Goal: Task Accomplishment & Management: Manage account settings

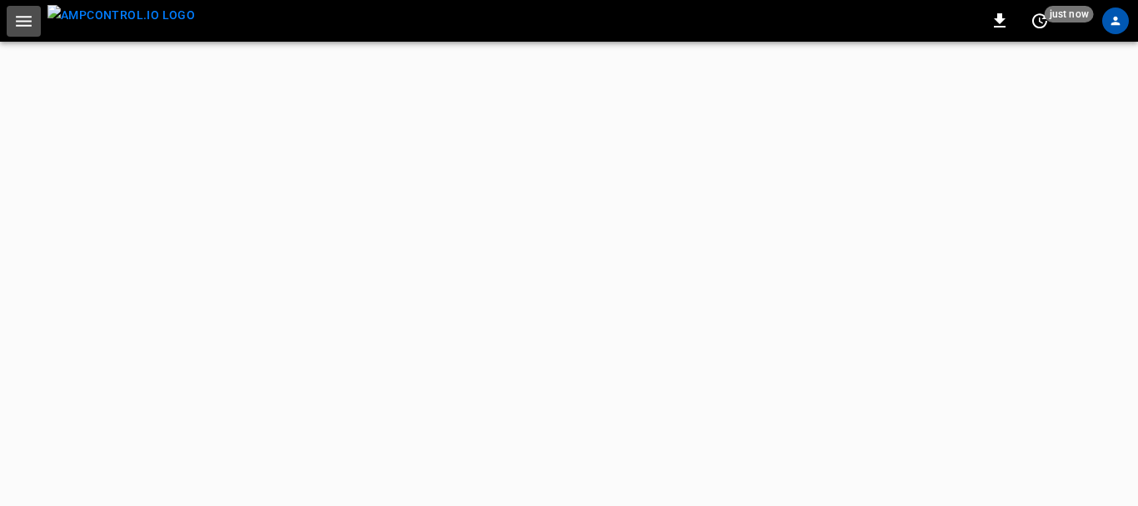
click at [16, 25] on icon "button" at bounding box center [23, 21] width 21 height 21
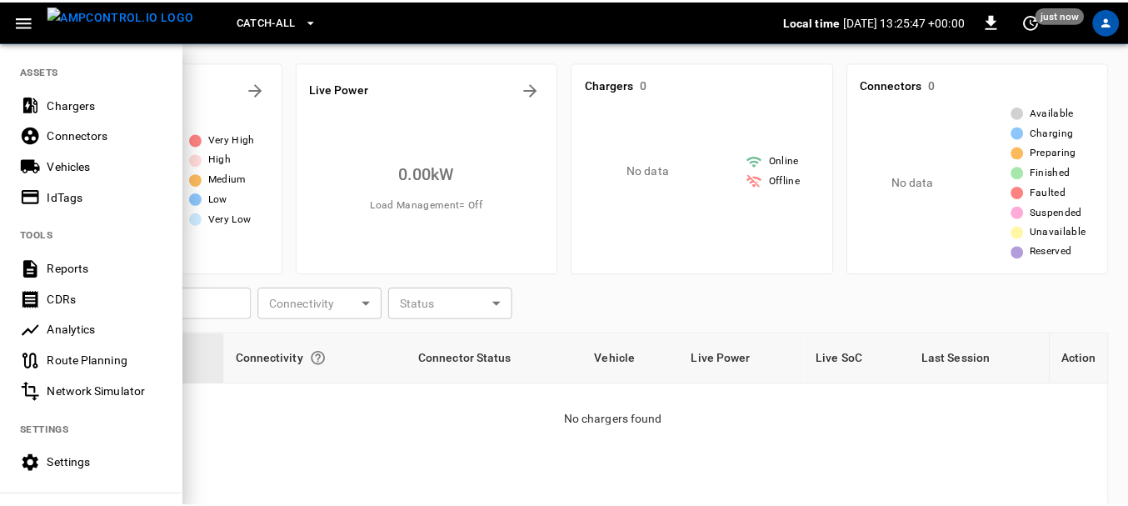
scroll to position [457, 0]
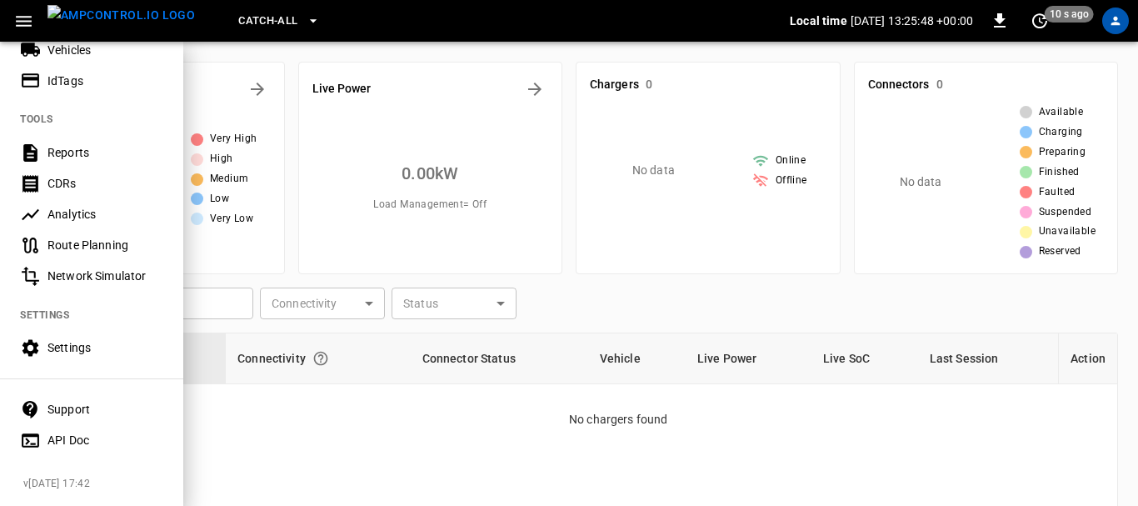
click at [61, 425] on Doc-listitem "API Doc" at bounding box center [91, 440] width 183 height 31
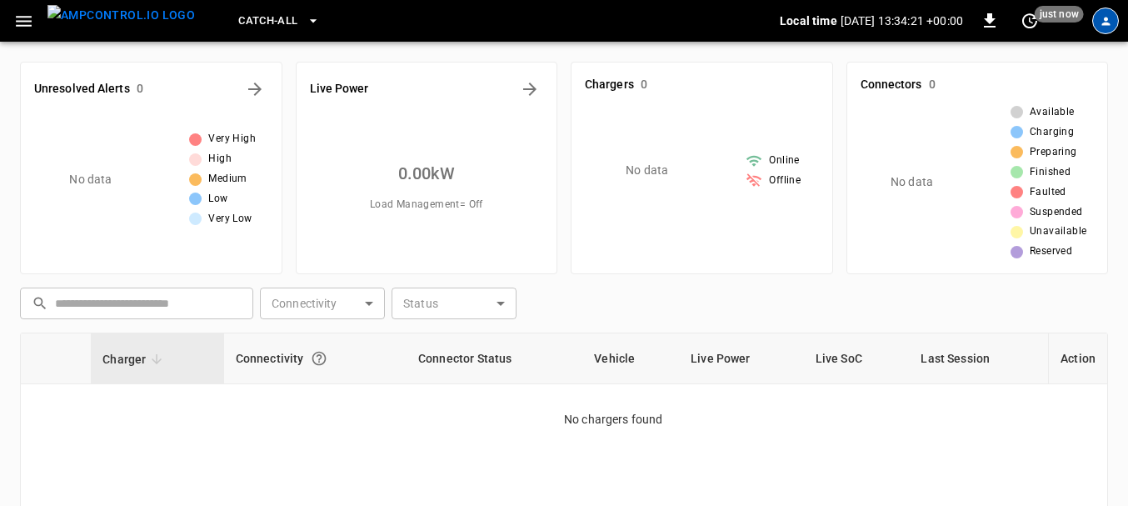
click at [1105, 22] on icon "profile-icon" at bounding box center [1106, 21] width 12 height 12
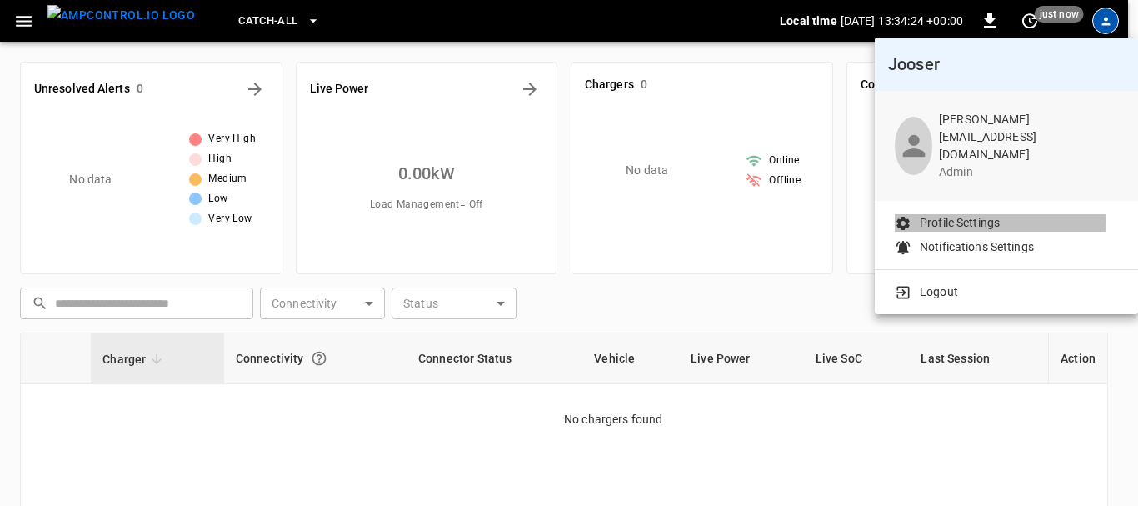
click at [970, 214] on p "Profile Settings" at bounding box center [960, 222] width 80 height 17
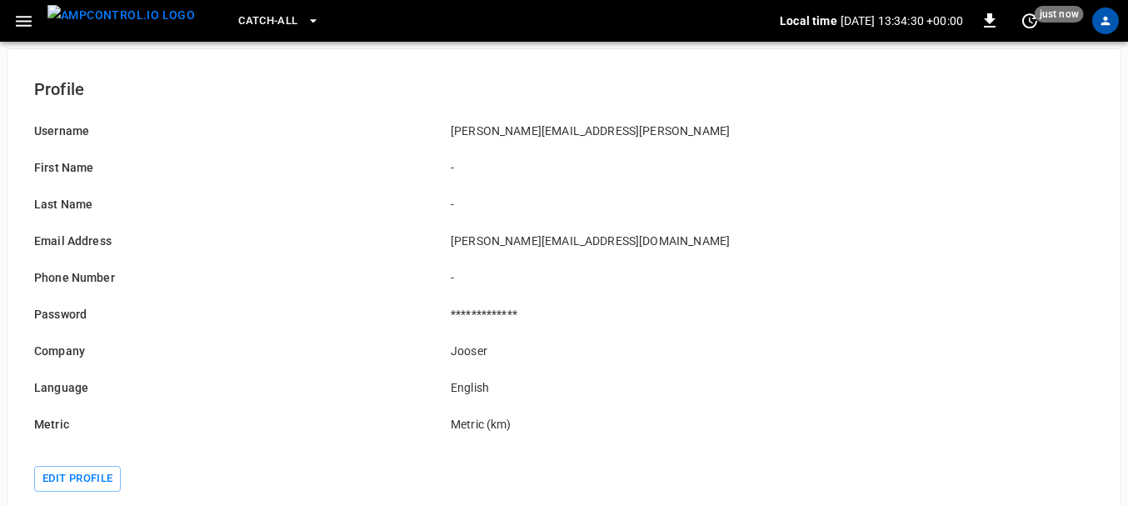
click at [28, 40] on div "Catch-all Local time 2025-09-18 13:34:30 +00:00 0 just now" at bounding box center [564, 21] width 1128 height 42
click at [24, 19] on icon "button" at bounding box center [23, 21] width 21 height 21
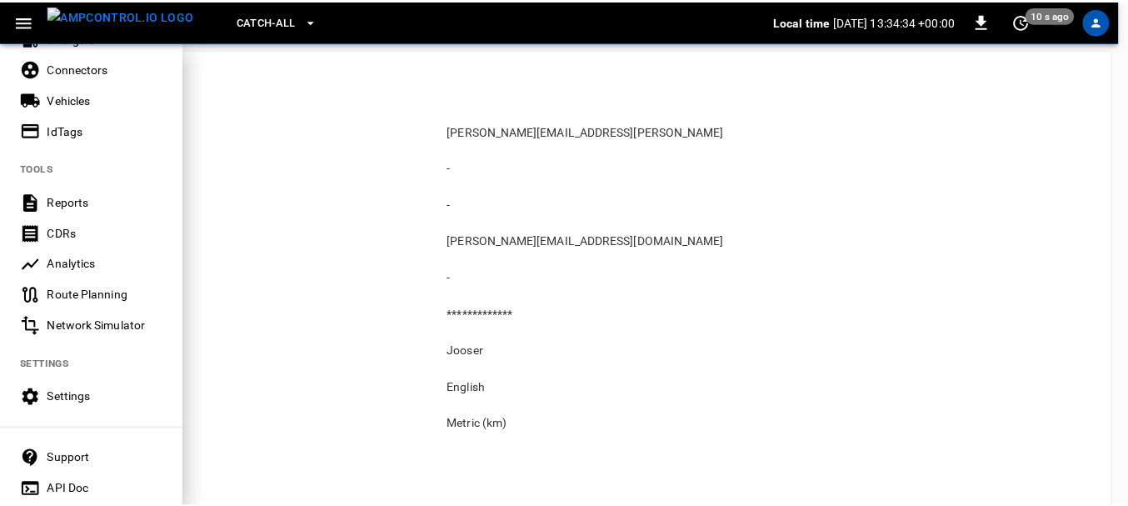
scroll to position [457, 0]
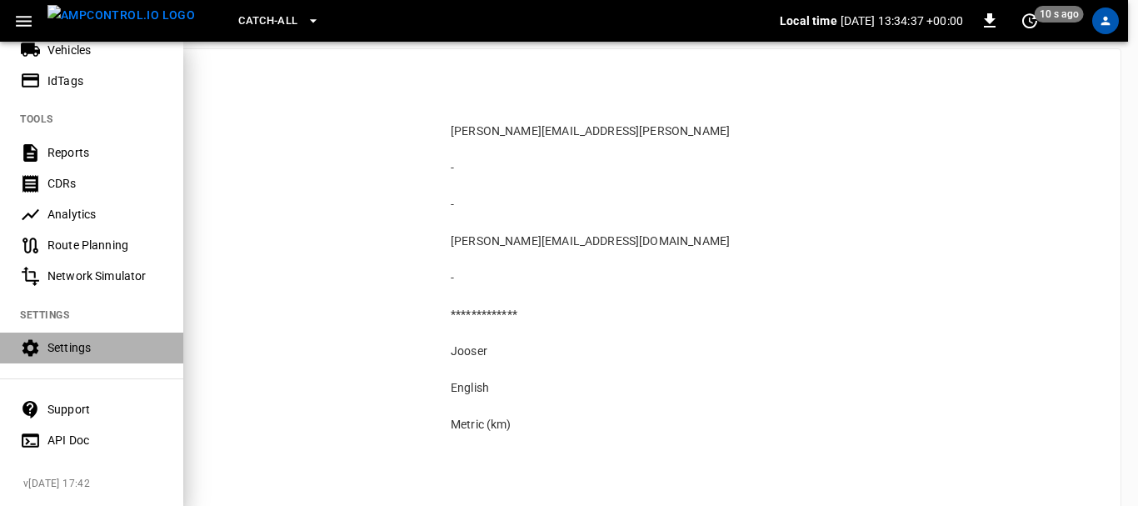
click at [70, 339] on div "Settings" at bounding box center [105, 347] width 116 height 17
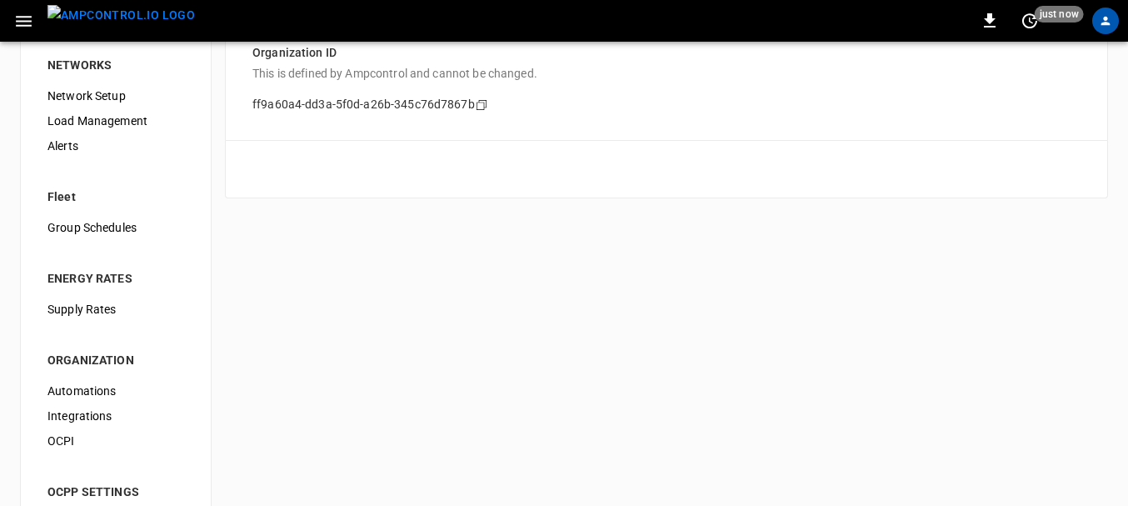
scroll to position [238, 0]
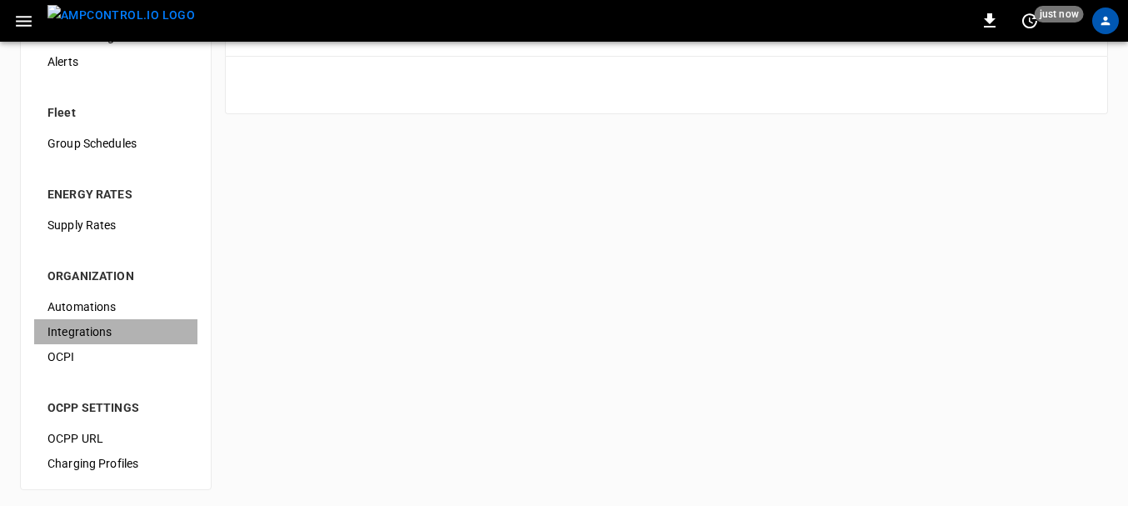
click at [78, 319] on div "Integrations" at bounding box center [115, 331] width 163 height 25
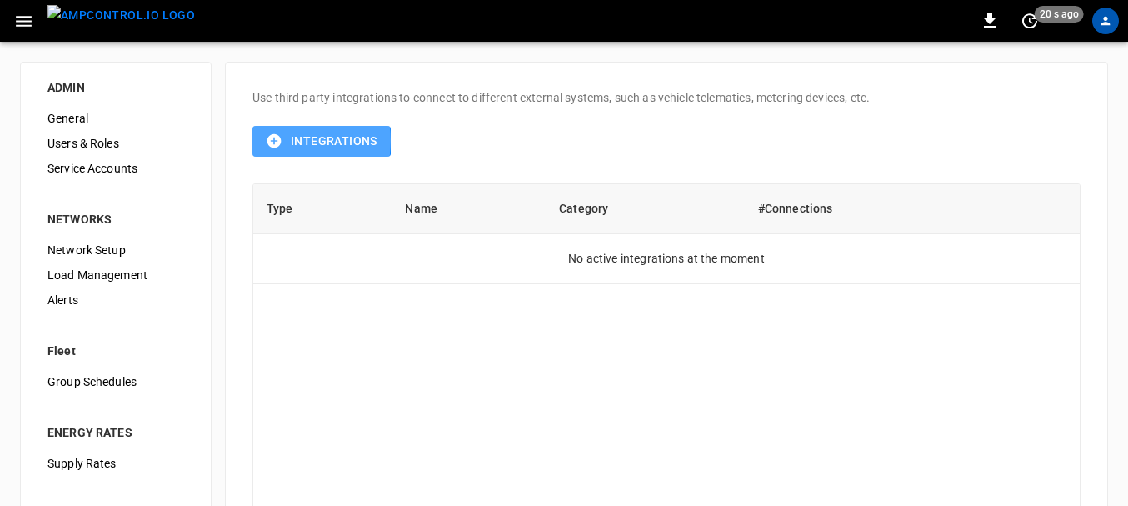
click at [264, 140] on button "Integrations" at bounding box center [321, 141] width 138 height 31
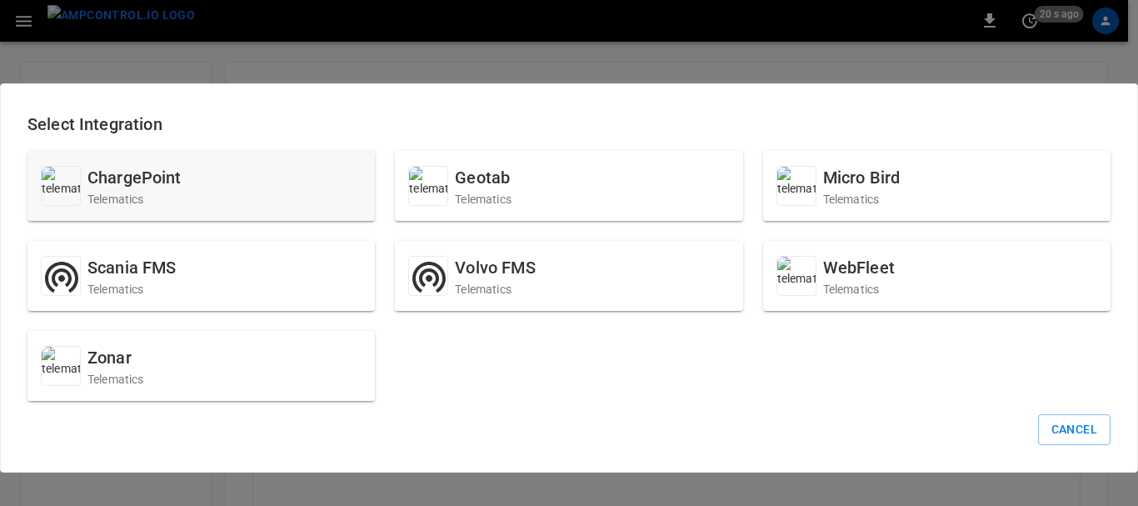
click at [134, 192] on p "Telematics" at bounding box center [134, 199] width 94 height 17
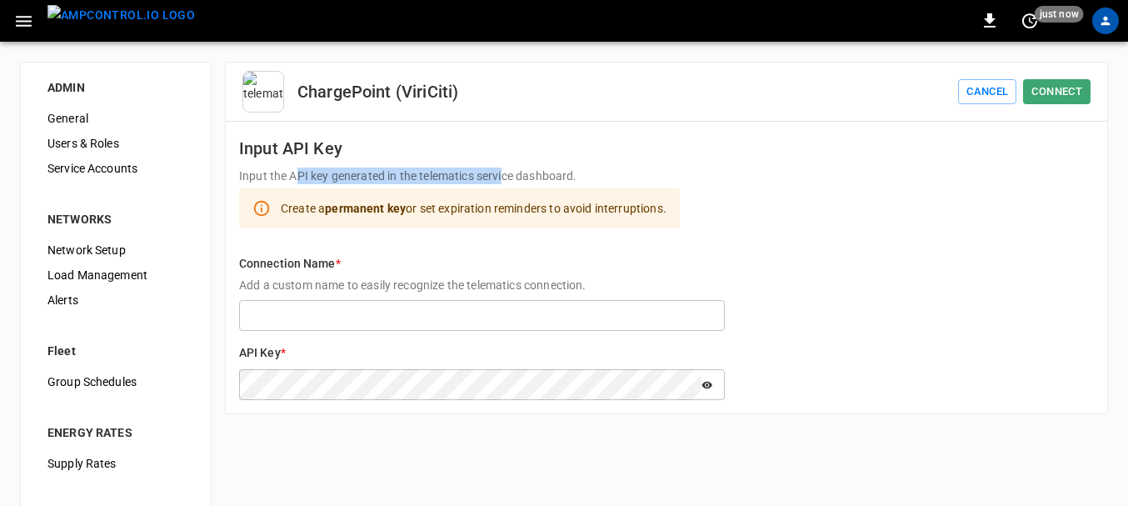
drag, startPoint x: 298, startPoint y: 173, endPoint x: 503, endPoint y: 171, distance: 204.9
click at [503, 171] on p "Input the API key generated in the telematics service dashboard." at bounding box center [666, 175] width 855 height 17
click at [576, 169] on p "Input the API key generated in the telematics service dashboard." at bounding box center [666, 175] width 855 height 17
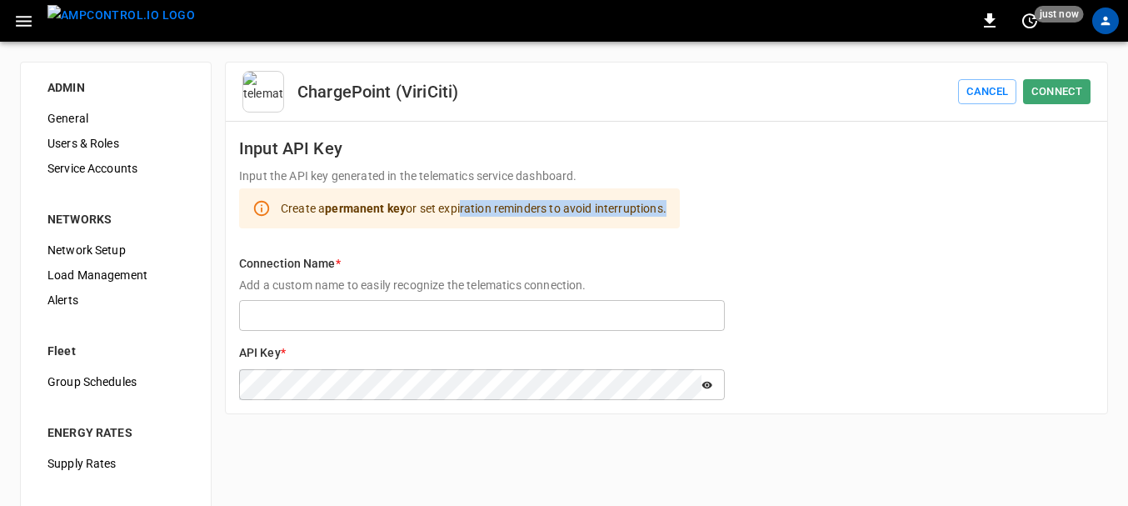
drag, startPoint x: 462, startPoint y: 203, endPoint x: 668, endPoint y: 200, distance: 206.6
click at [666, 200] on div "Create a permanent key or set expiration reminders to avoid interruptions." at bounding box center [474, 208] width 386 height 30
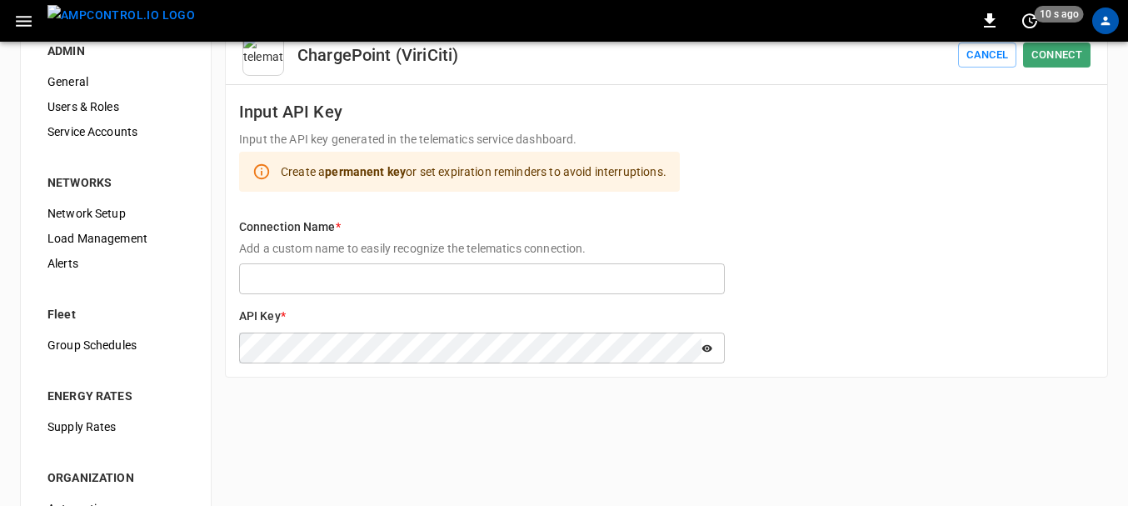
scroll to position [29, 0]
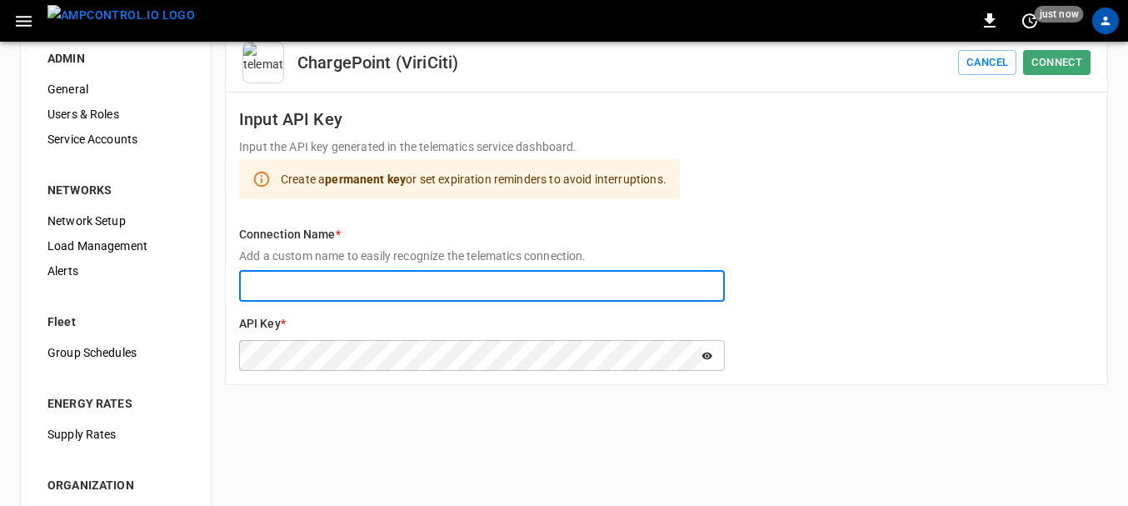
click at [368, 301] on input "Connection Name * Add a custom name to easily recognize the telematics connecti…" at bounding box center [482, 286] width 486 height 31
click at [399, 291] on input "Connection Name * Add a custom name to easily recognize the telematics connecti…" at bounding box center [482, 286] width 486 height 31
click at [279, 287] on input "Connection Name * Add a custom name to easily recognize the telematics connecti…" at bounding box center [482, 286] width 486 height 31
paste input "**********"
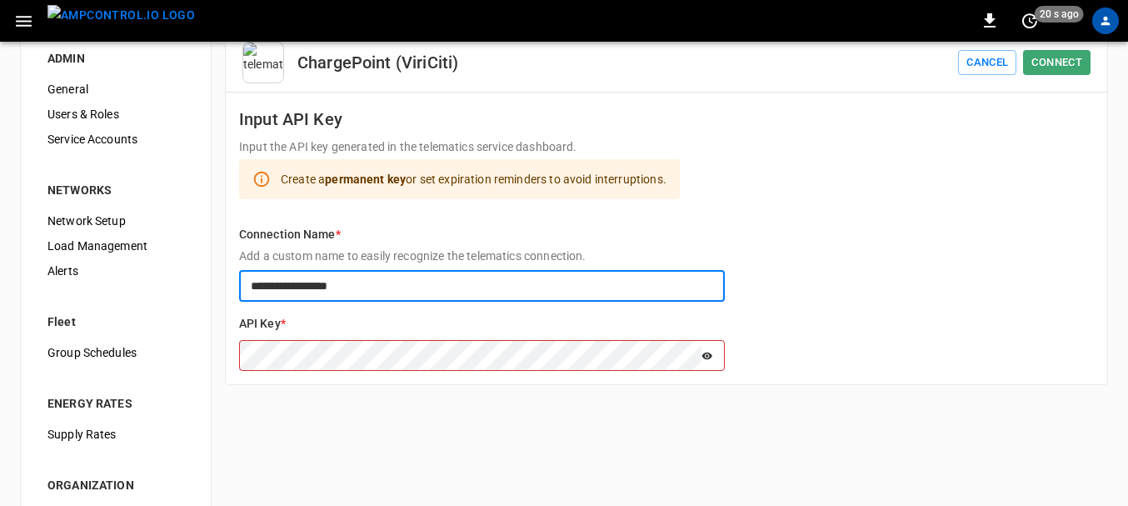
type input "**********"
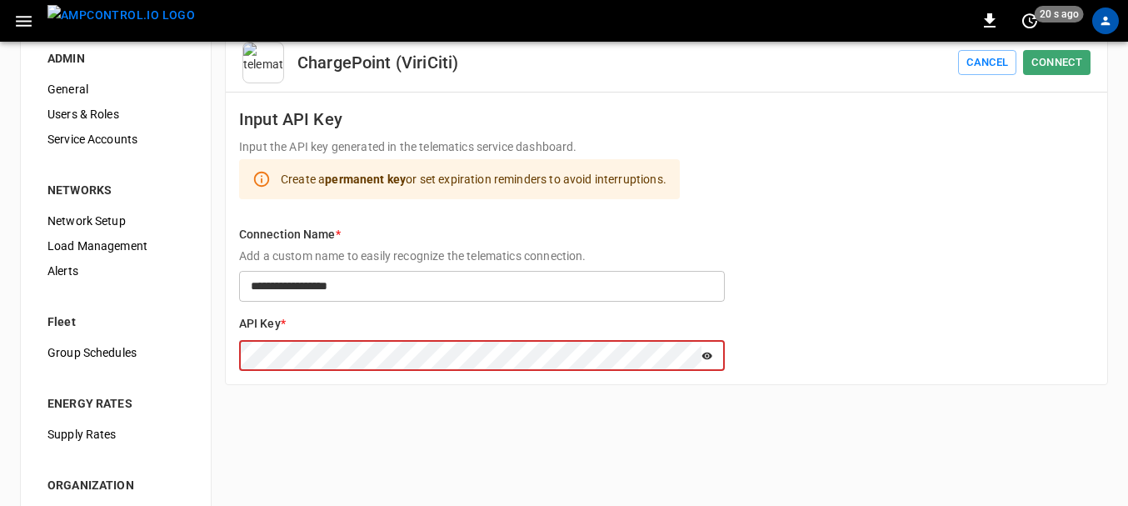
click at [709, 360] on icon at bounding box center [706, 356] width 11 height 12
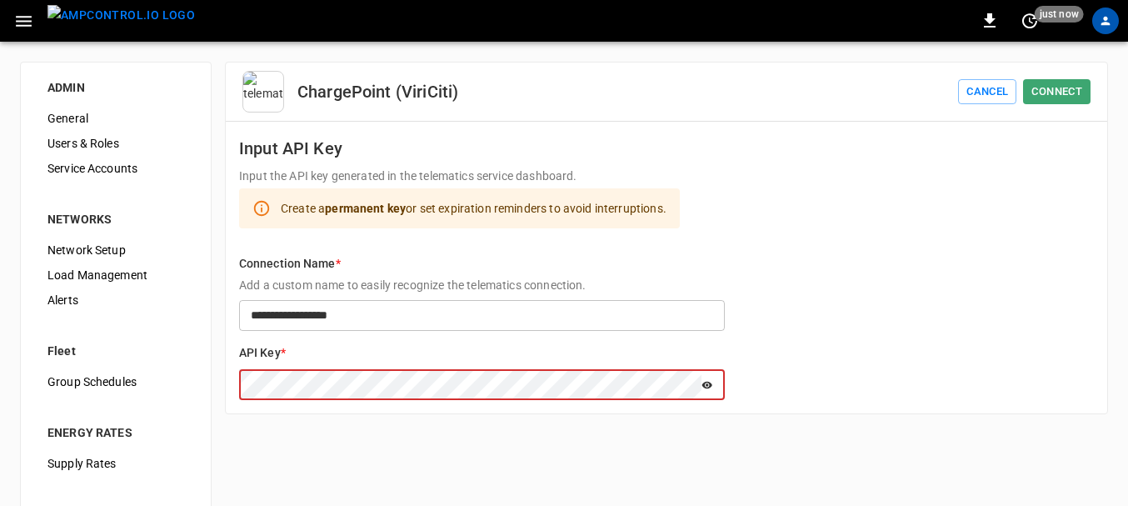
scroll to position [1, 0]
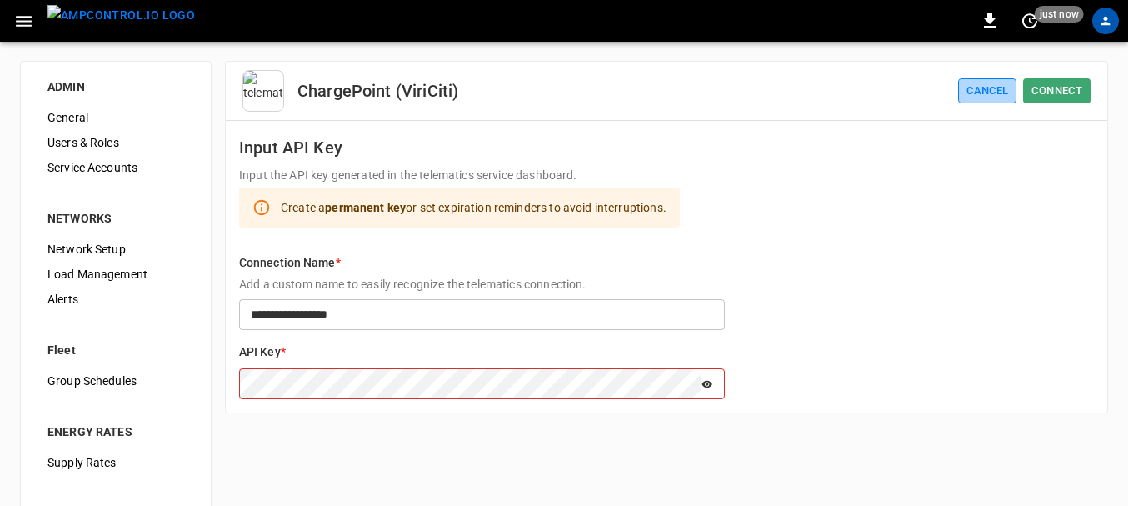
click at [981, 92] on button "Cancel" at bounding box center [987, 91] width 58 height 26
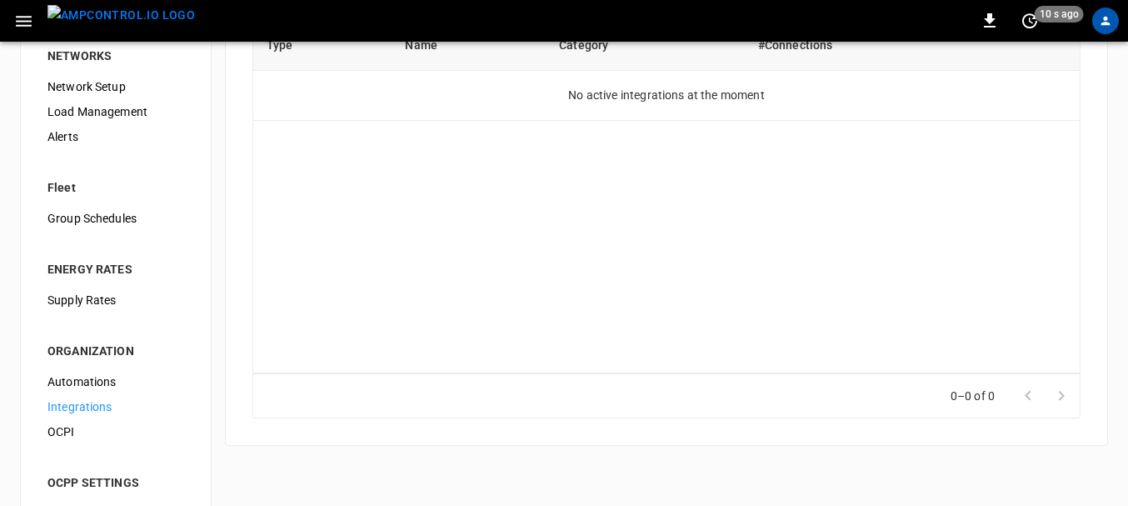
scroll to position [164, 0]
click at [65, 434] on span "OCPI" at bounding box center [115, 430] width 137 height 17
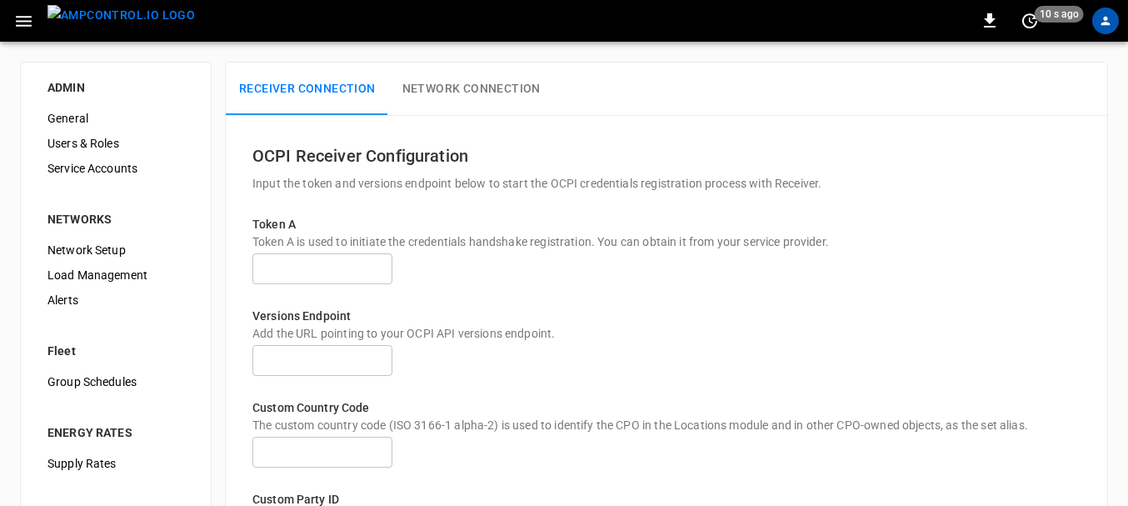
click at [452, 97] on button "Network Connection" at bounding box center [471, 88] width 165 height 53
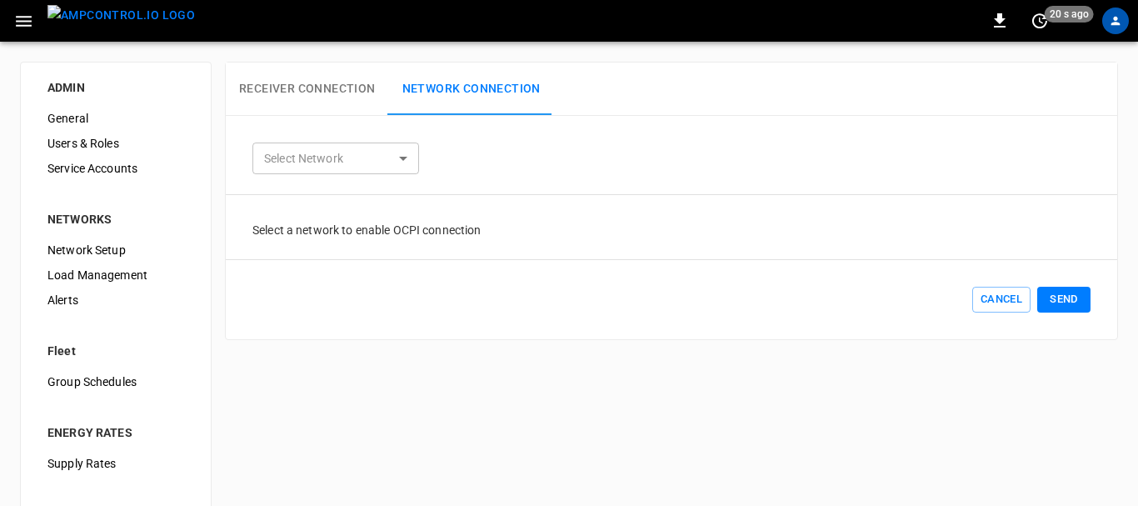
click at [390, 148] on body "0 20 s ago ADMIN General Users & Roles Service Accounts NETWORKS Network Setup …" at bounding box center [569, 374] width 1138 height 748
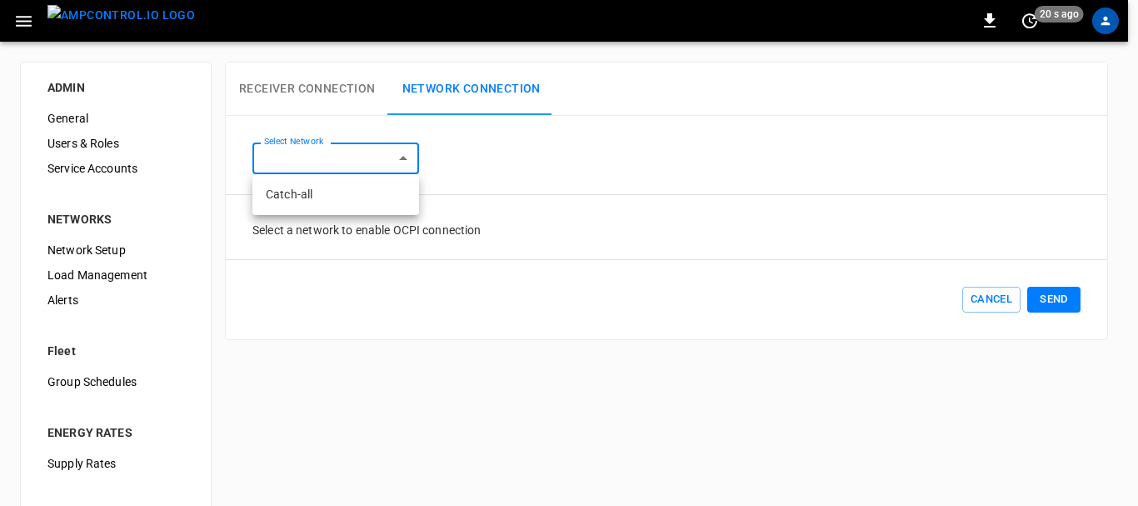
click at [390, 148] on div at bounding box center [569, 253] width 1138 height 506
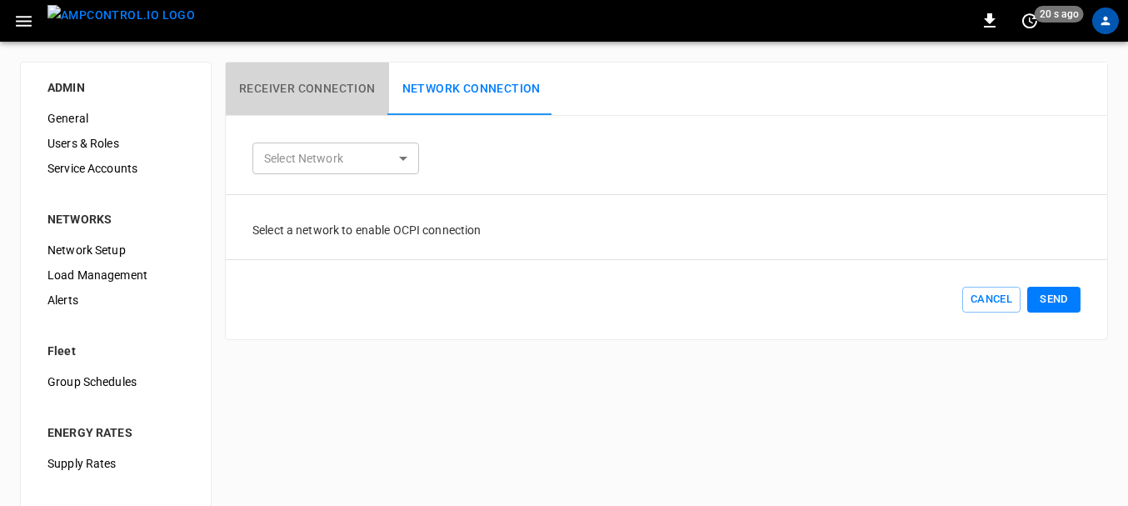
click at [317, 92] on button "Receiver Connection" at bounding box center [307, 88] width 163 height 53
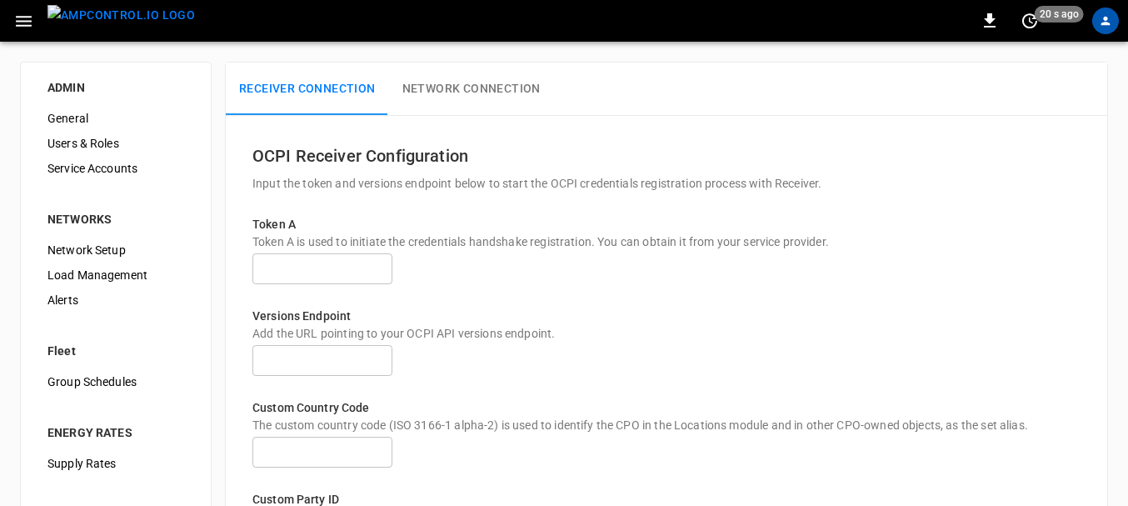
scroll to position [192, 0]
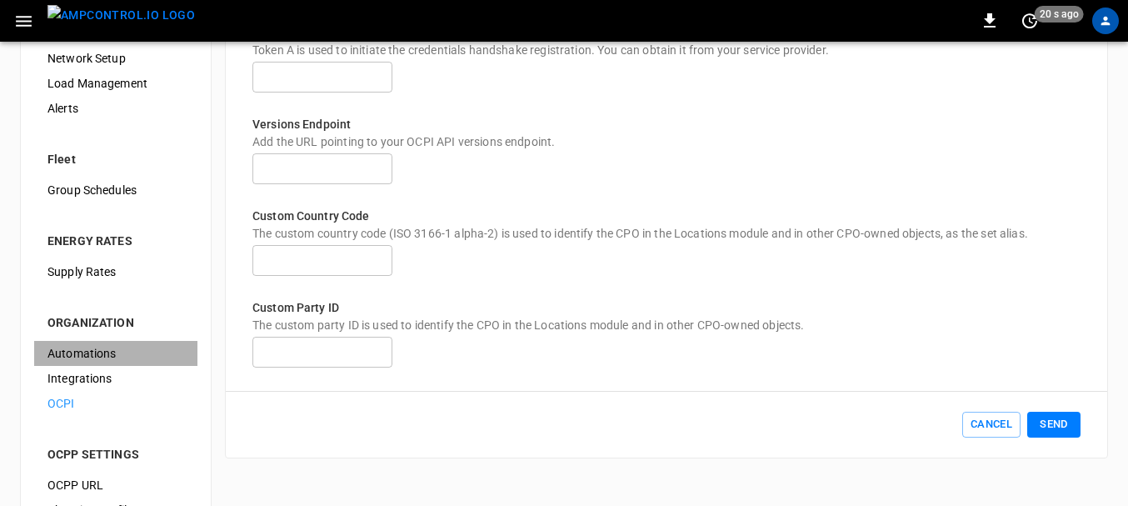
click at [88, 351] on span "Automations" at bounding box center [115, 353] width 137 height 17
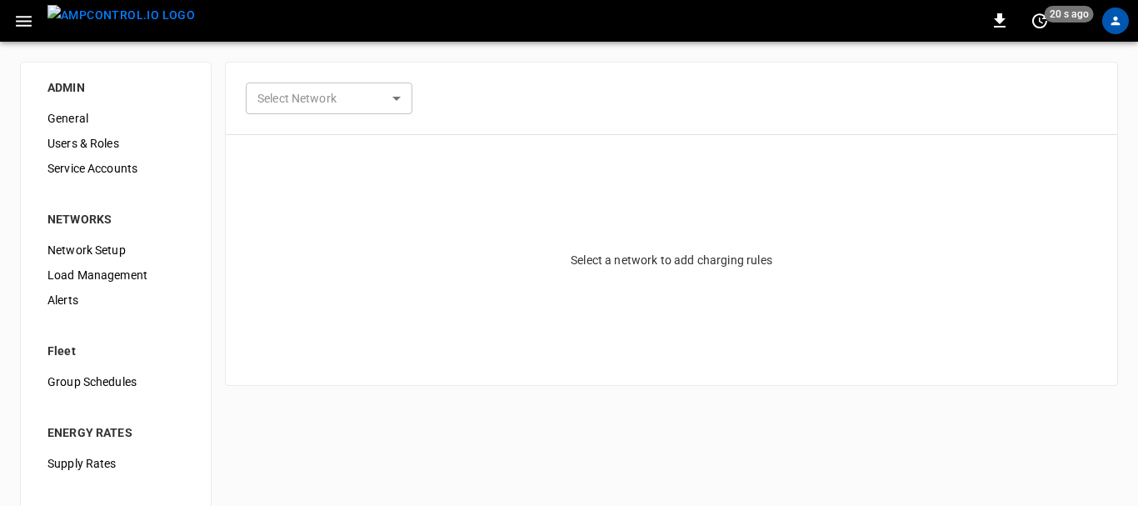
click at [365, 102] on body "0 20 s ago ADMIN General Users & Roles Service Accounts NETWORKS Network Setup …" at bounding box center [569, 374] width 1138 height 748
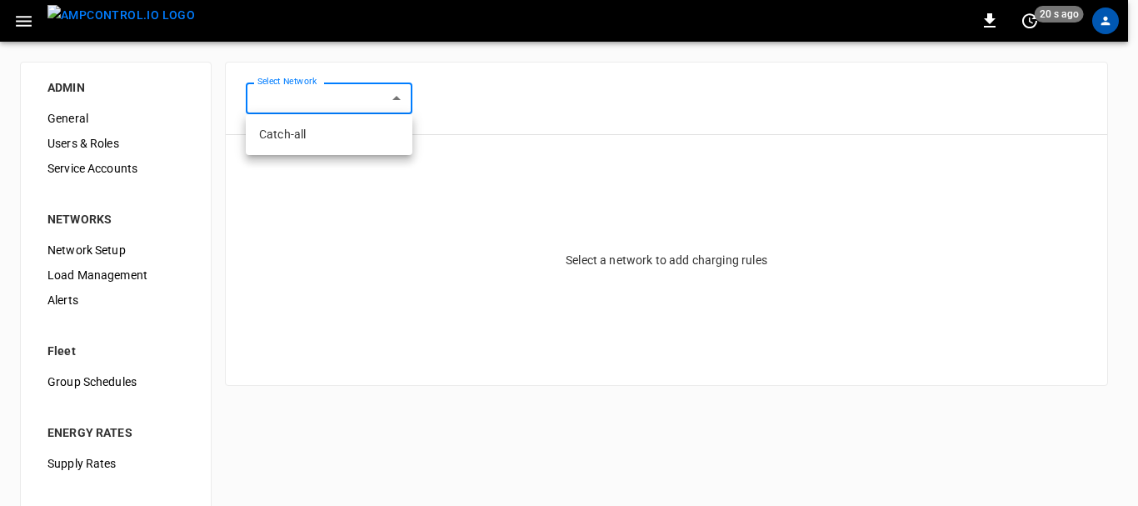
click at [292, 133] on li "Catch-all" at bounding box center [329, 134] width 167 height 27
type input "**********"
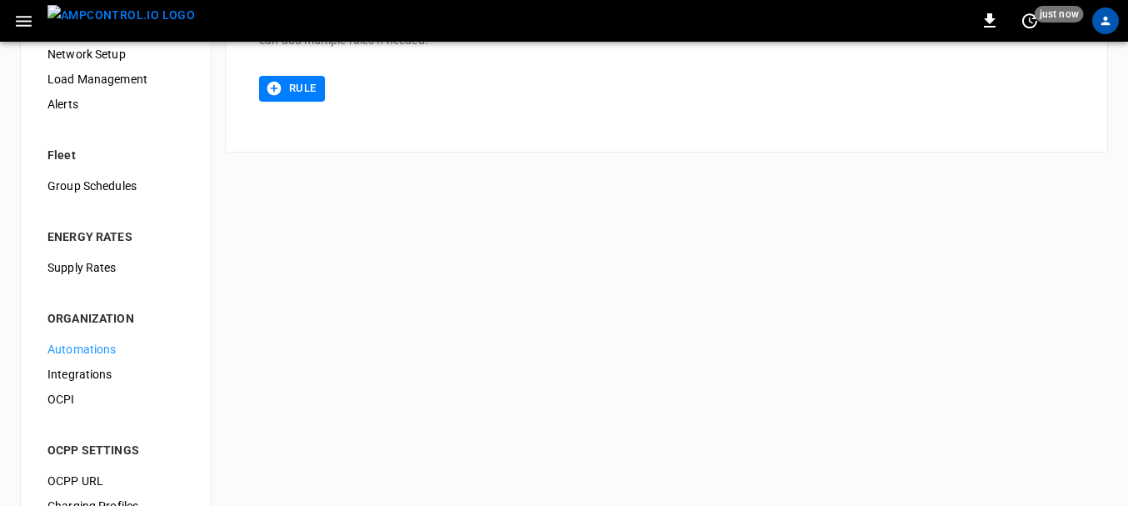
scroll to position [197, 0]
click at [90, 377] on span "Integrations" at bounding box center [115, 373] width 137 height 17
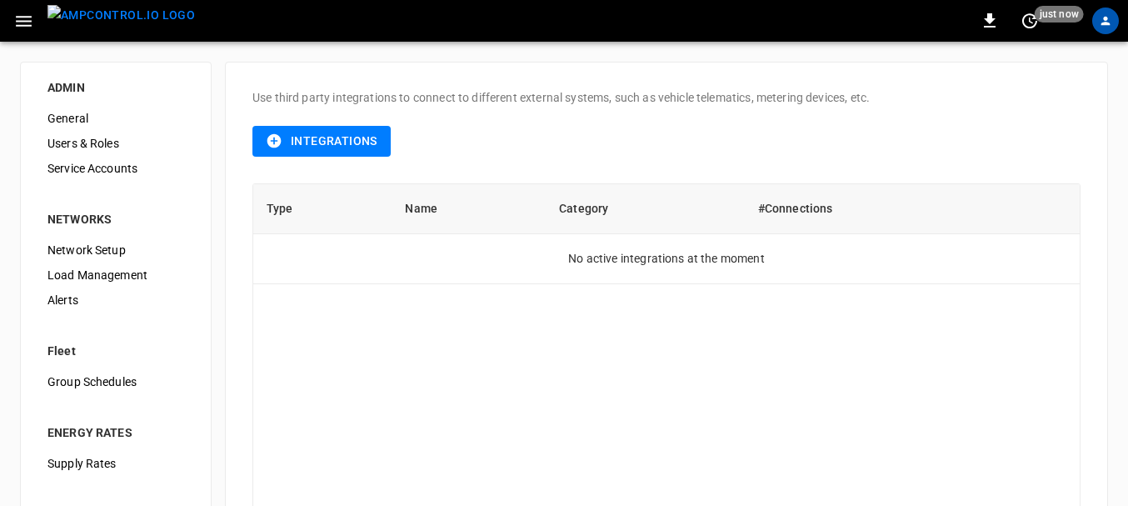
click at [526, 112] on div "Integrations" at bounding box center [666, 141] width 828 height 71
drag, startPoint x: 627, startPoint y: 97, endPoint x: 771, endPoint y: 85, distance: 144.6
click at [771, 85] on div "Use third party integrations to connect to different external systems, such as …" at bounding box center [666, 335] width 883 height 547
click at [807, 90] on p "Use third party integrations to connect to different external systems, such as …" at bounding box center [666, 97] width 828 height 17
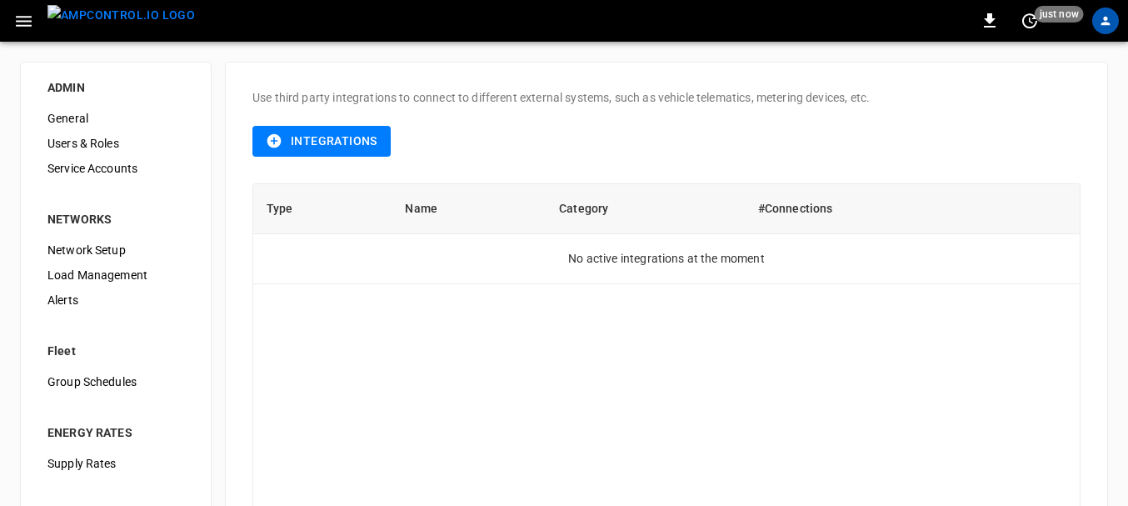
click at [467, 114] on div "Integrations" at bounding box center [666, 141] width 828 height 71
click at [281, 125] on div "Integrations" at bounding box center [666, 141] width 828 height 71
click at [277, 138] on icon "button" at bounding box center [274, 141] width 14 height 14
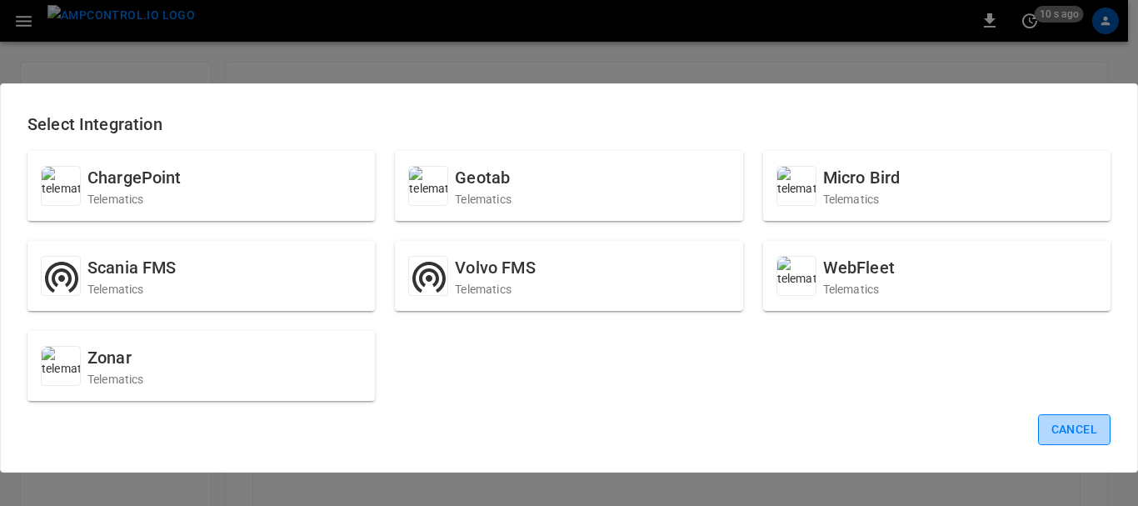
click at [1050, 441] on button "Cancel" at bounding box center [1074, 429] width 72 height 31
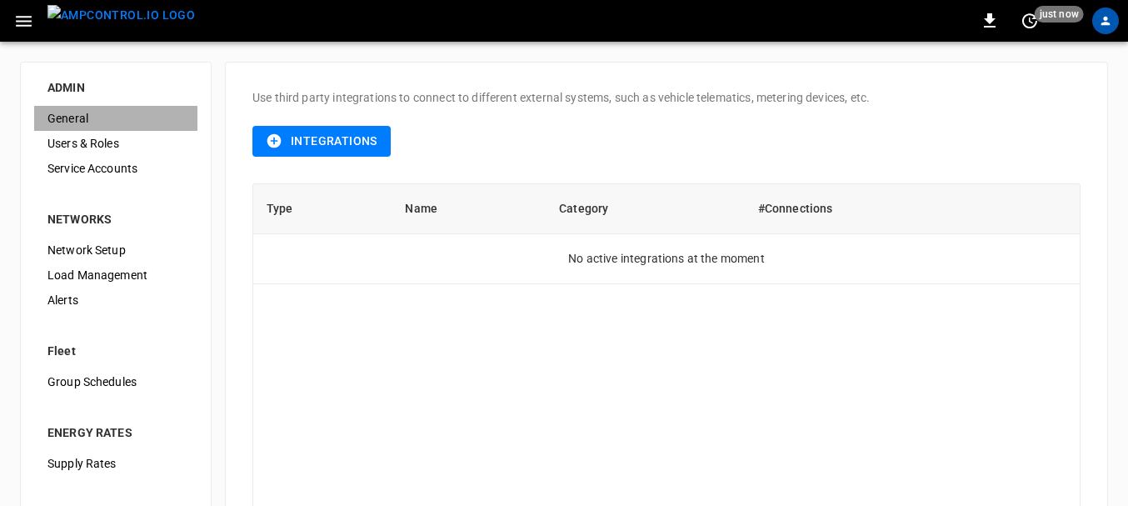
click at [106, 116] on span "General" at bounding box center [115, 118] width 137 height 17
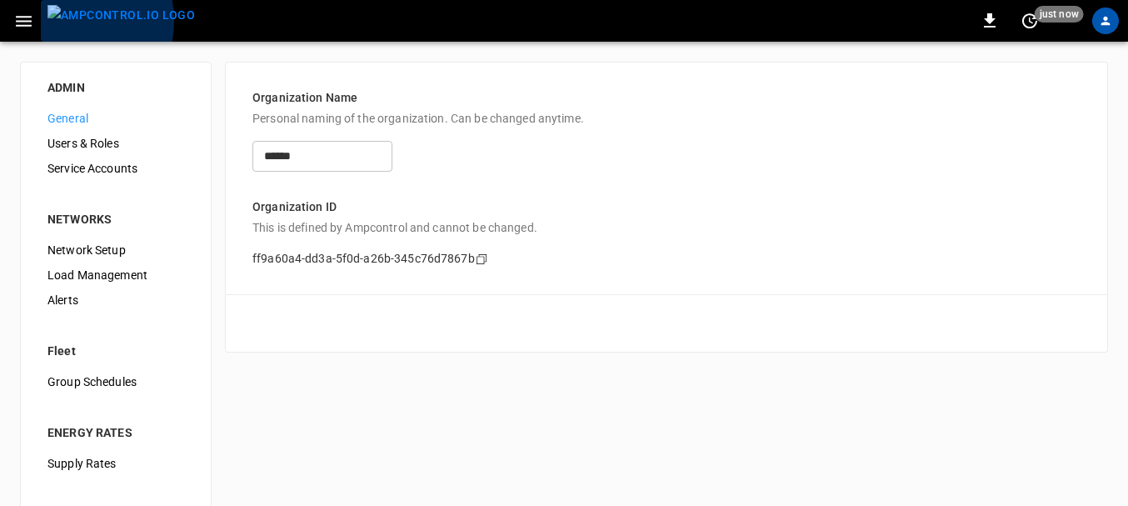
click at [64, 21] on img "menu" at bounding box center [120, 15] width 147 height 21
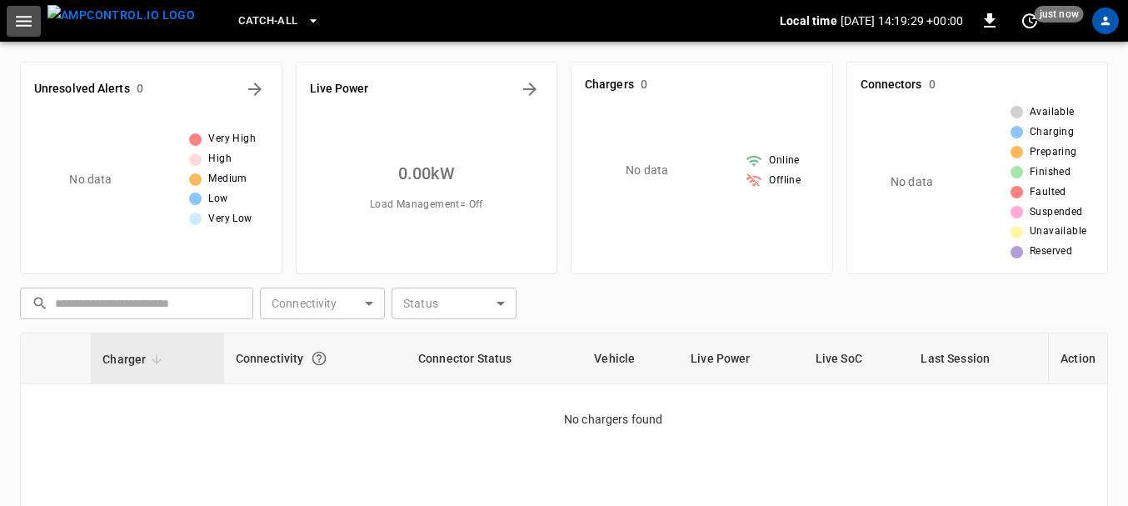
click at [29, 24] on icon "button" at bounding box center [23, 21] width 21 height 21
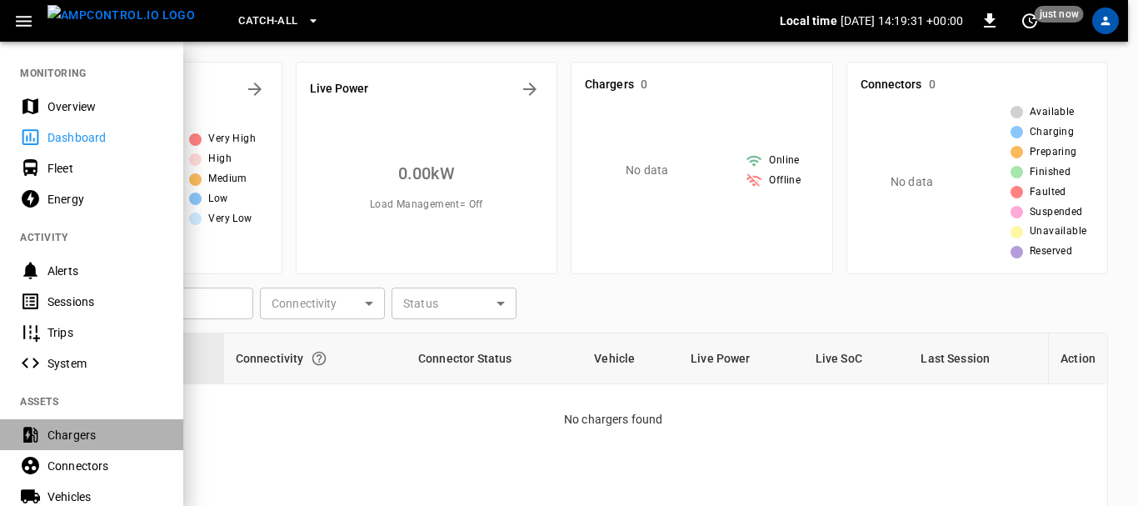
click at [68, 427] on div "Chargers" at bounding box center [105, 435] width 116 height 17
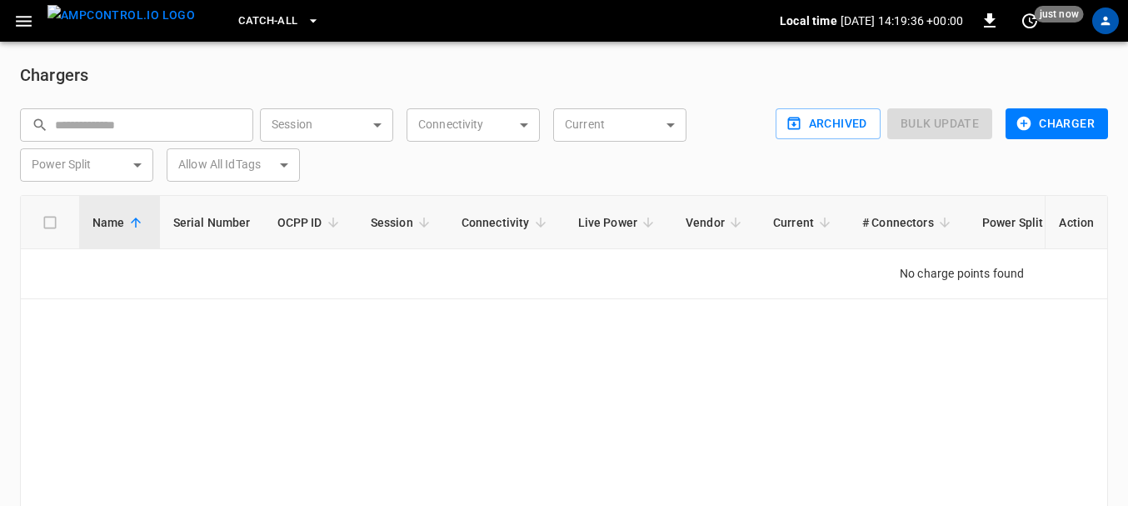
click at [470, 341] on div "Name Serial Number OCPP ID Session Connectivity Live Power Vendor Current # Con…" at bounding box center [564, 372] width 1088 height 354
click at [22, 18] on icon "button" at bounding box center [23, 21] width 21 height 21
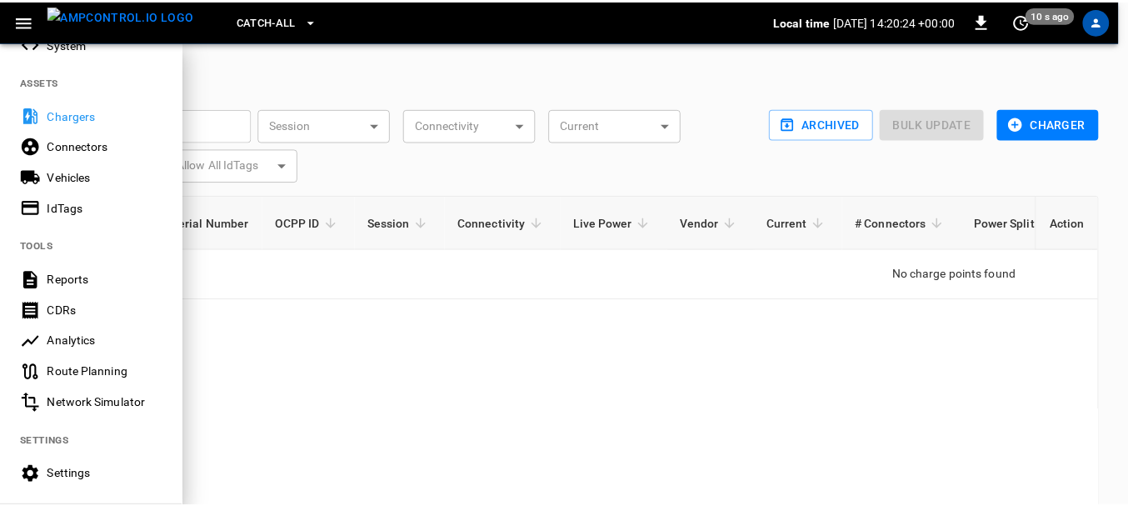
scroll to position [457, 0]
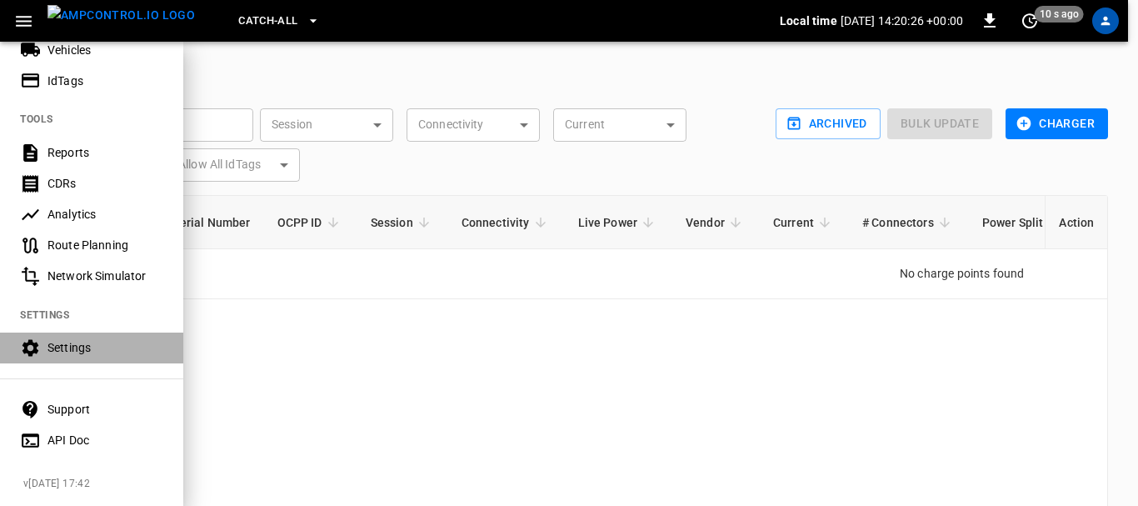
click at [54, 339] on div "Settings" at bounding box center [105, 347] width 116 height 17
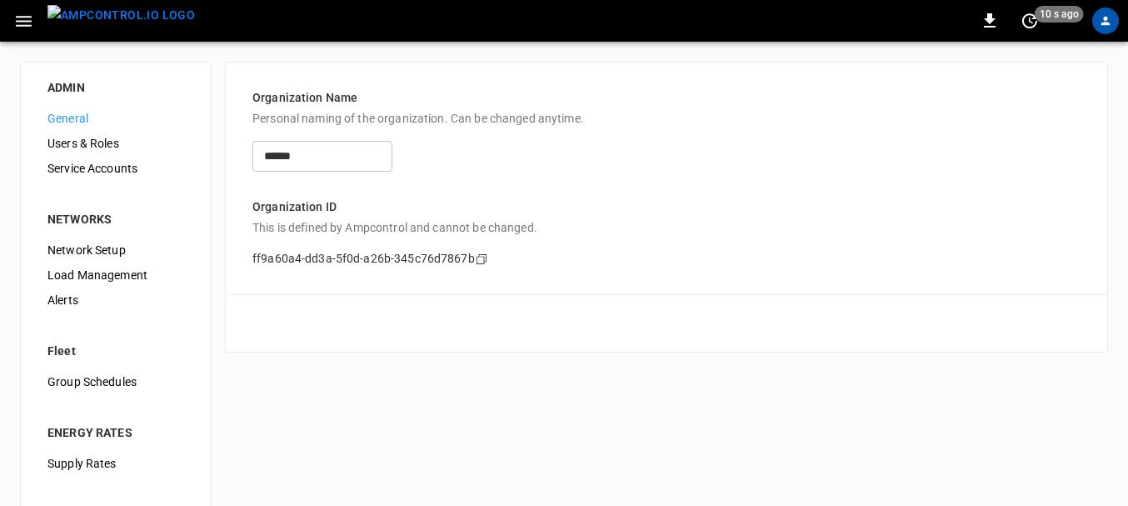
scroll to position [242, 0]
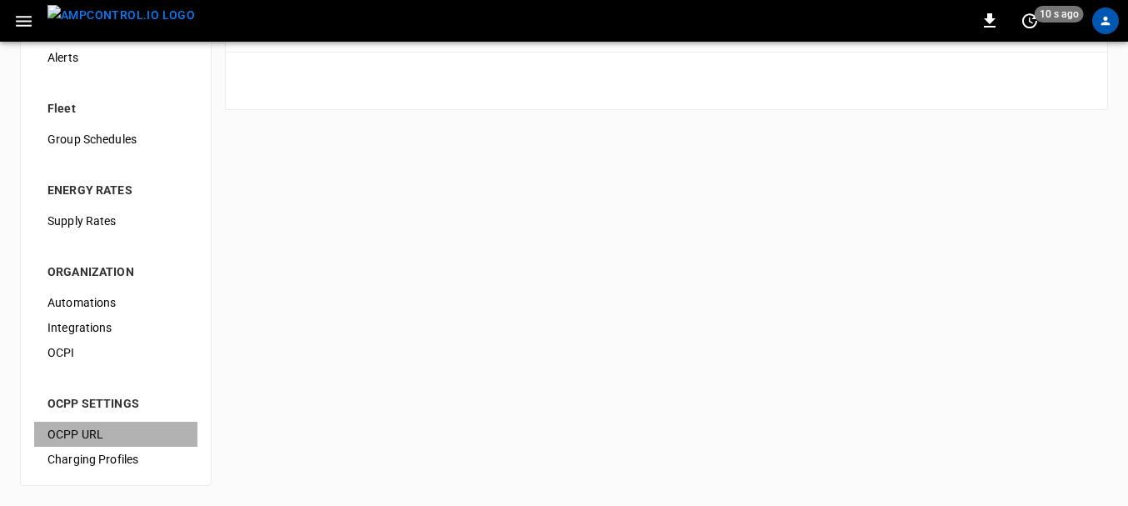
click at [93, 432] on span "OCPP URL" at bounding box center [115, 434] width 137 height 17
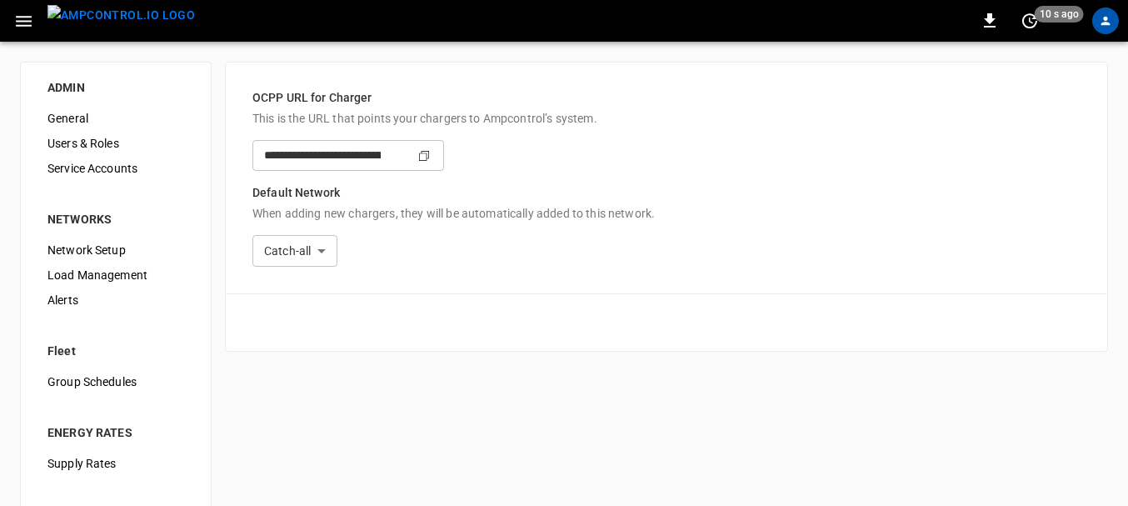
type input "**********"
click at [15, 27] on icon "button" at bounding box center [23, 21] width 21 height 21
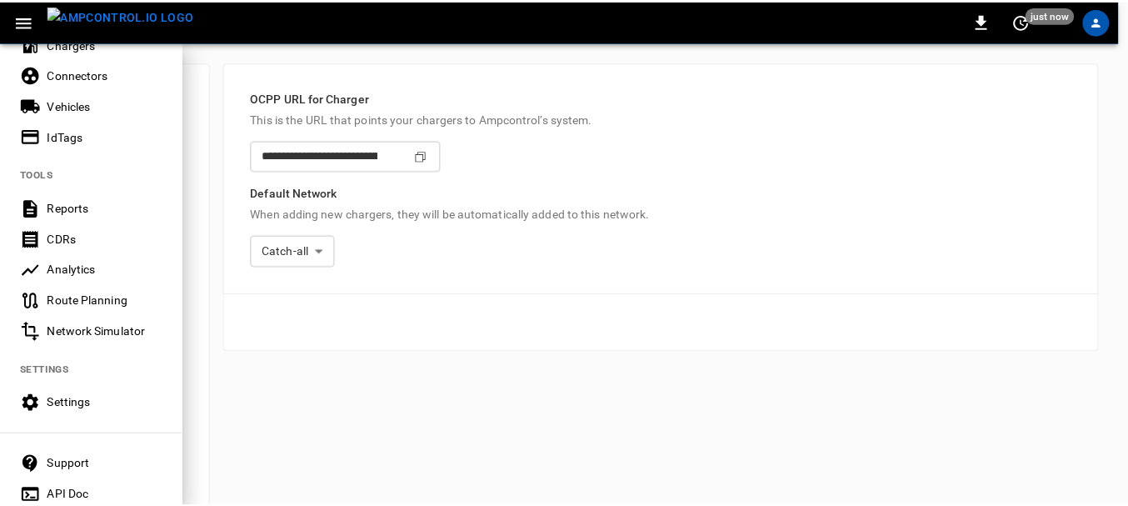
scroll to position [457, 0]
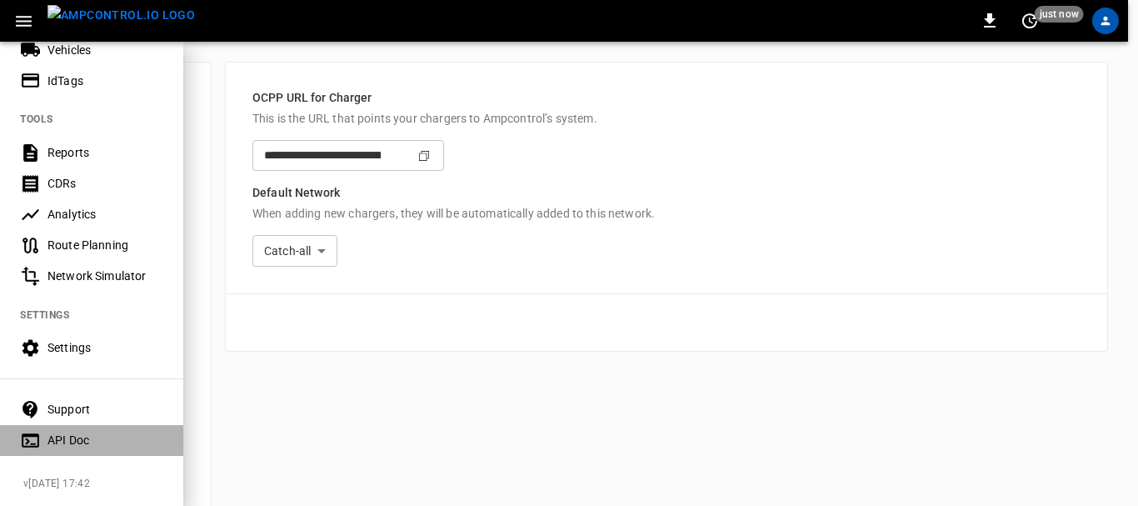
click at [67, 434] on div "API Doc" at bounding box center [105, 440] width 116 height 17
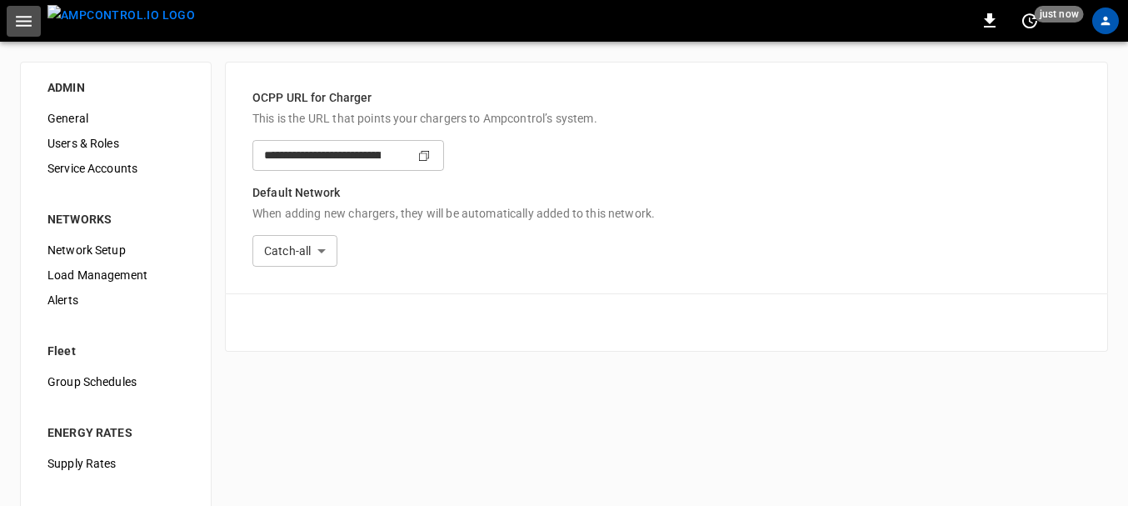
click at [28, 22] on icon "button" at bounding box center [23, 21] width 21 height 21
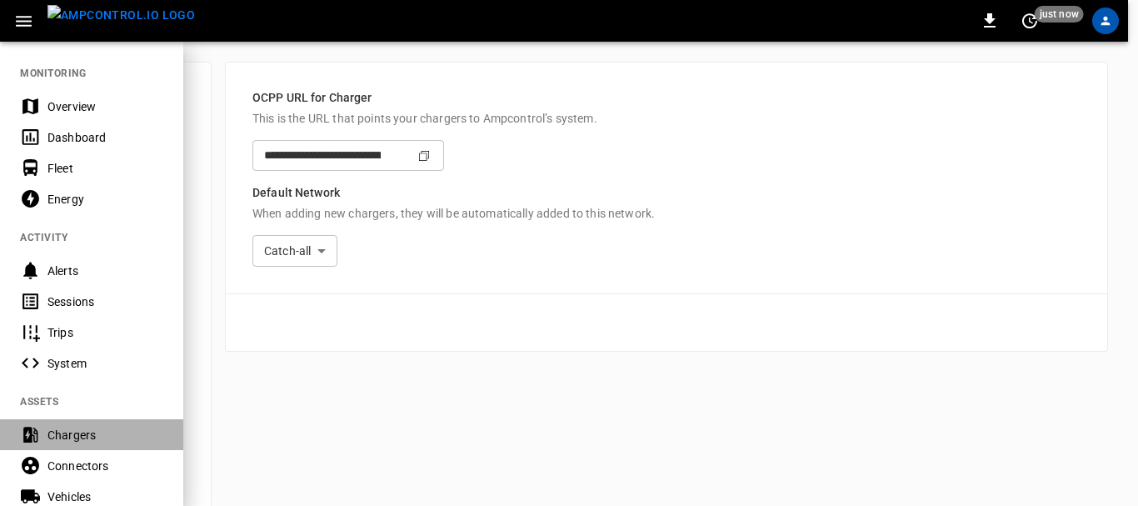
click at [63, 431] on div "Chargers" at bounding box center [105, 435] width 116 height 17
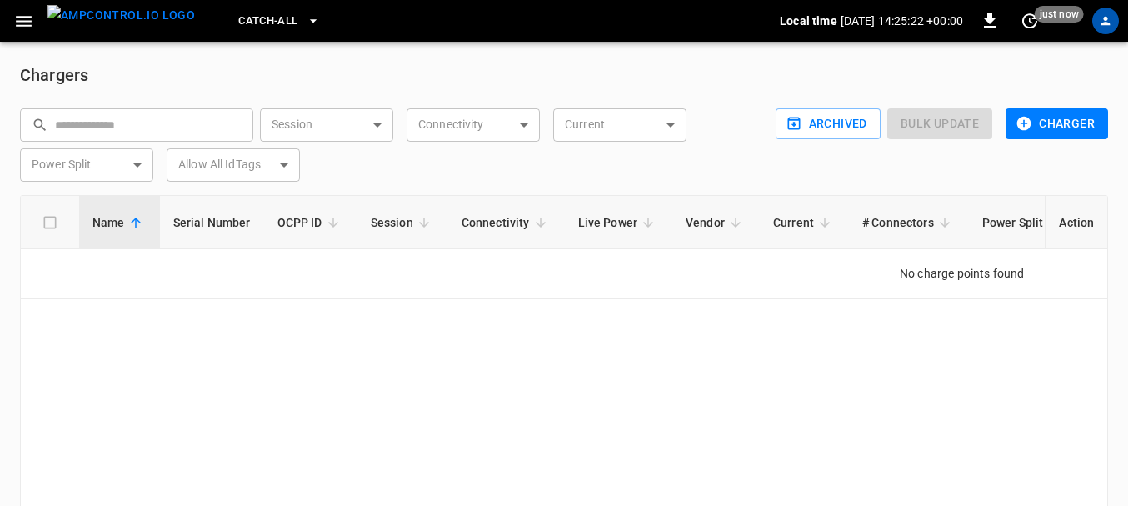
click at [409, 355] on div "Name Serial Number OCPP ID Session Connectivity Live Power Vendor Current # Con…" at bounding box center [564, 372] width 1088 height 354
